Goal: Entertainment & Leisure: Browse casually

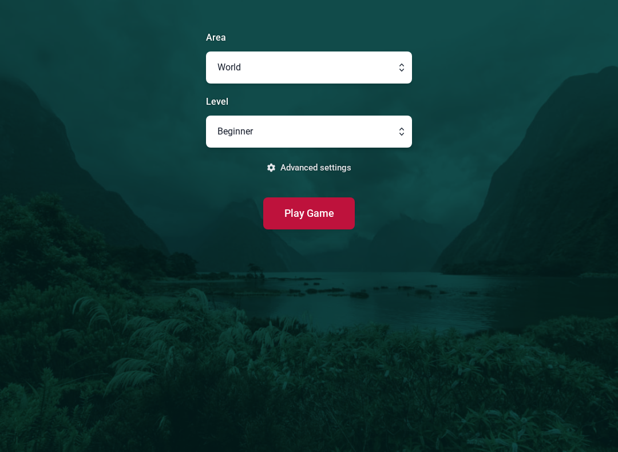
click at [226, 132] on button "button" at bounding box center [309, 132] width 206 height 32
type input "Beginner"
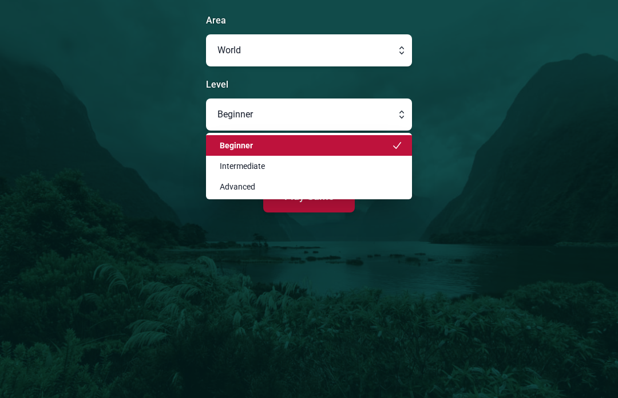
click at [139, 94] on main "Area World Level Beginner Beginner Intermediate Advanced Advanced settings Play…" at bounding box center [309, 199] width 618 height 398
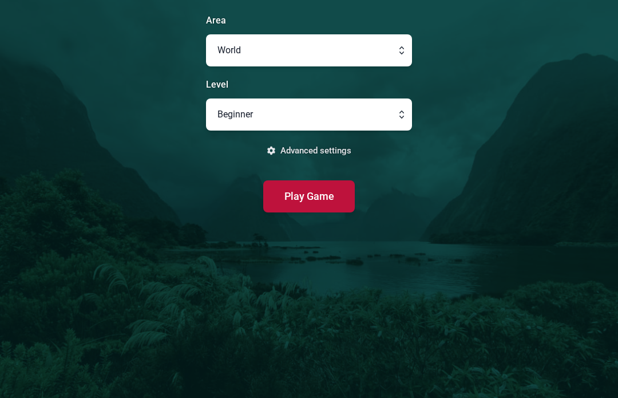
click at [278, 198] on button "Play Game" at bounding box center [309, 196] width 92 height 32
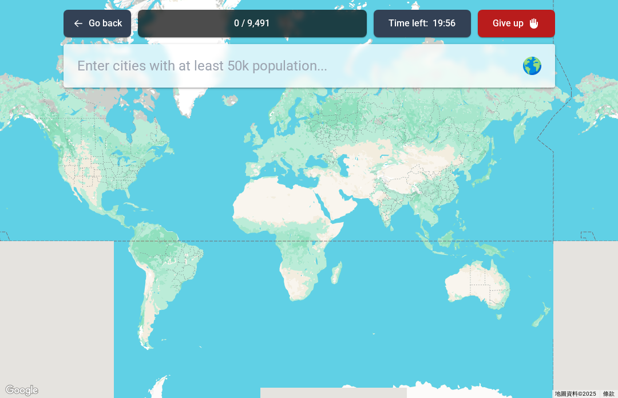
click at [280, 61] on input "text" at bounding box center [310, 66] width 492 height 44
click at [534, 64] on input "iceland" at bounding box center [310, 66] width 492 height 44
type input "iceland"
click at [535, 63] on input "iceland" at bounding box center [310, 66] width 492 height 44
